Goal: Check status: Check status

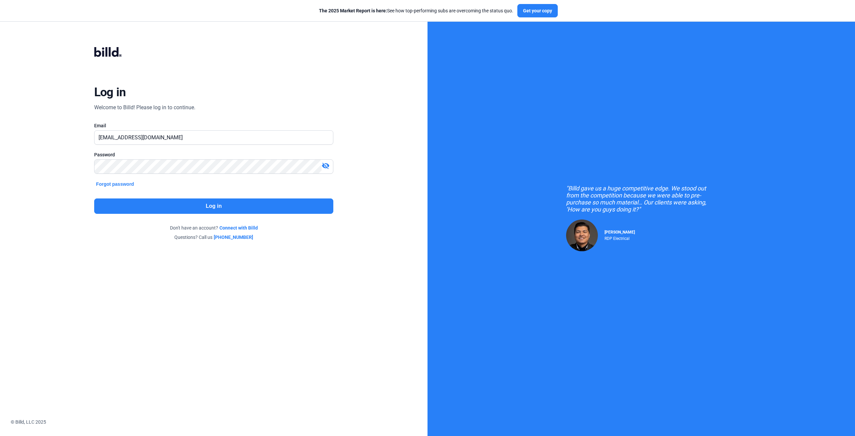
click at [175, 208] on button "Log in" at bounding box center [214, 205] width 240 height 15
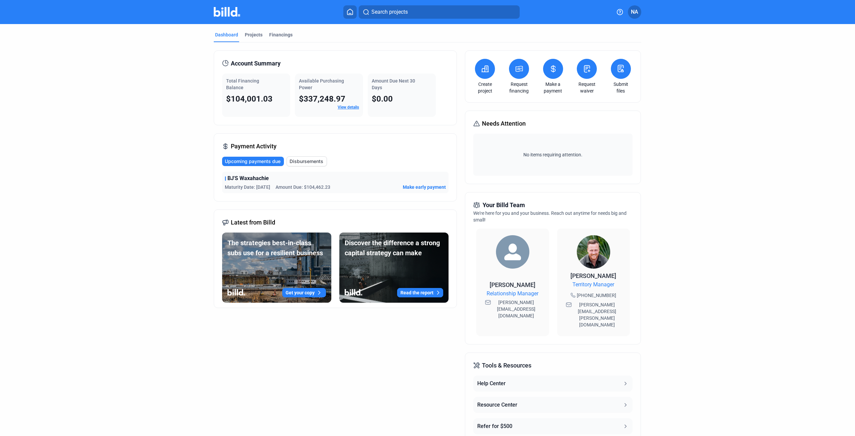
click at [294, 160] on span "Disbursements" at bounding box center [307, 161] width 34 height 7
click at [420, 185] on span "View details" at bounding box center [433, 187] width 26 height 7
click at [430, 186] on span "View details" at bounding box center [433, 187] width 26 height 7
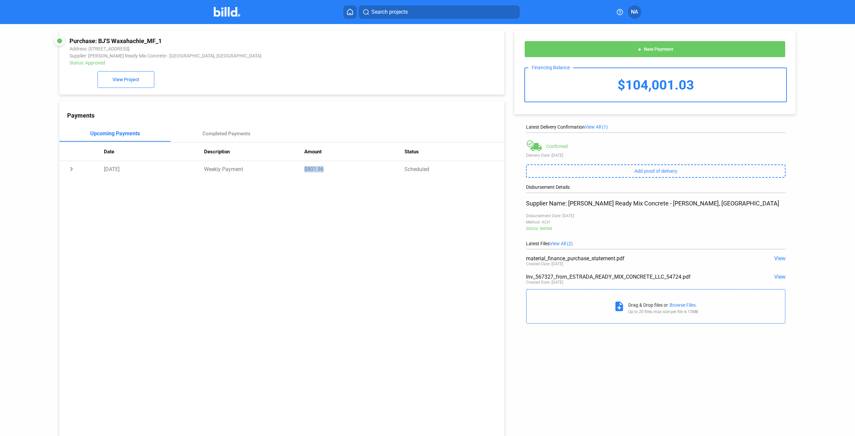
drag, startPoint x: 300, startPoint y: 171, endPoint x: 346, endPoint y: 166, distance: 46.7
click at [346, 166] on tr "chevron_right [DATE] Weekly Payment $801.96 Scheduled" at bounding box center [281, 169] width 445 height 16
drag, startPoint x: 627, startPoint y: 82, endPoint x: 713, endPoint y: 87, distance: 86.0
click at [713, 87] on div "$104,001.03" at bounding box center [655, 84] width 261 height 33
drag, startPoint x: 296, startPoint y: 172, endPoint x: 350, endPoint y: 172, distance: 54.1
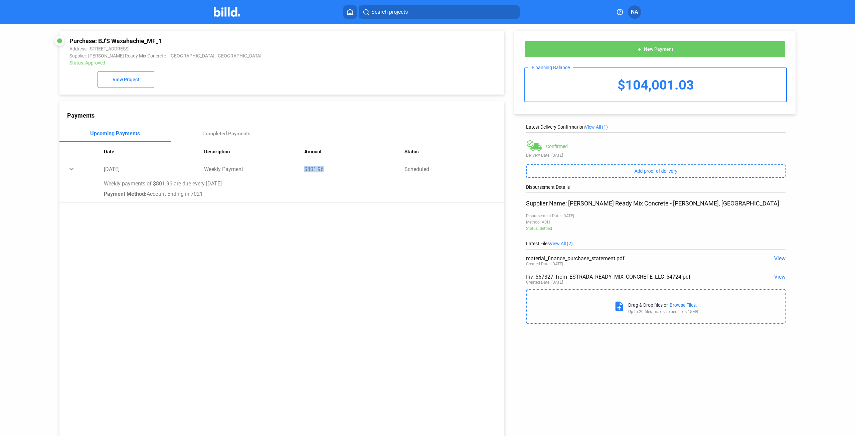
click at [350, 172] on tr "expand_more [DATE] Weekly Payment $801.96 Scheduled" at bounding box center [281, 169] width 445 height 16
drag, startPoint x: 608, startPoint y: 84, endPoint x: 711, endPoint y: 88, distance: 103.0
click at [711, 88] on div "$104,001.03" at bounding box center [655, 84] width 261 height 33
drag, startPoint x: 334, startPoint y: 176, endPoint x: 344, endPoint y: 176, distance: 10.0
click at [344, 176] on tr "chevron_right [DATE] Weekly Payment $801.96 Scheduled" at bounding box center [281, 169] width 445 height 16
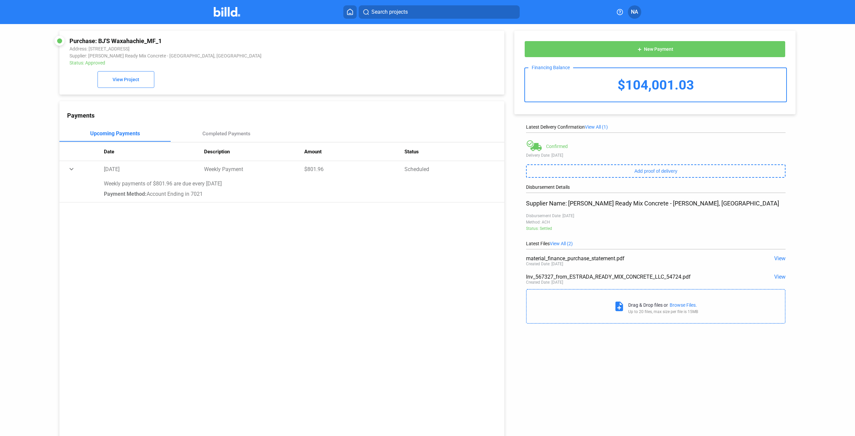
click at [215, 279] on div "Payments Upcoming Payments Completed Payments Date Description Amount Status ex…" at bounding box center [281, 272] width 445 height 342
click at [638, 17] on button "NA" at bounding box center [634, 11] width 13 height 13
click at [586, 109] on button "Logout" at bounding box center [602, 103] width 73 height 13
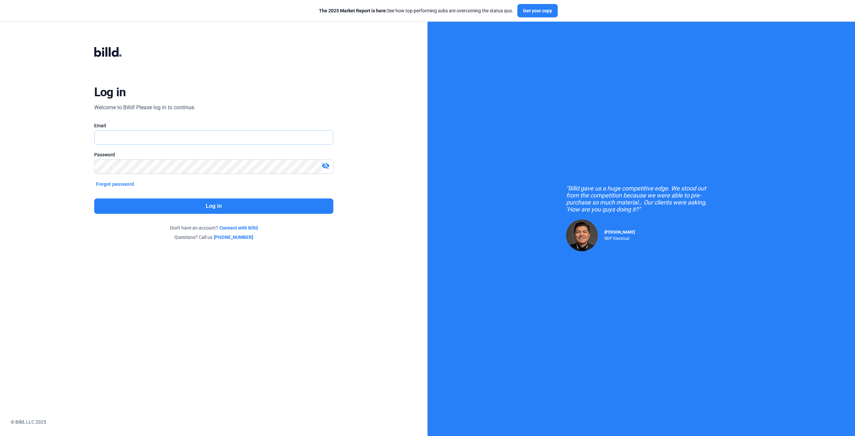
type input "[EMAIL_ADDRESS][DOMAIN_NAME]"
click at [328, 168] on mat-icon "visibility_off" at bounding box center [326, 166] width 8 height 8
click at [12, 156] on div "Log in Welcome to Billd! Please log in to continue. Email [EMAIL_ADDRESS][DOMAI…" at bounding box center [214, 144] width 428 height 288
drag, startPoint x: 240, startPoint y: 297, endPoint x: 233, endPoint y: 259, distance: 39.5
click at [239, 289] on div at bounding box center [214, 353] width 428 height 131
